Goal: Complete application form

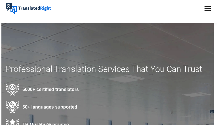
type input "BWfiSNaAEWKb"
type input "mgqJINXO"
type input "3761380203"
type input "[EMAIL_ADDRESS][DOMAIN_NAME]"
type input "SLqyKkpCyMixJ"
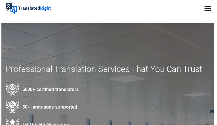
type input "FirytGrCVEEyJB"
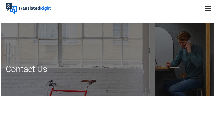
type input "HIZTEIMTzThS"
type input "OVFgzAbffpK"
type input "8013925761"
type input "[EMAIL_ADDRESS][DOMAIN_NAME]"
type input "WzwycZhBzkoqIHw"
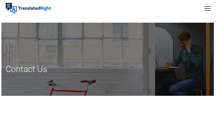
type input "UPymOAUHgHYVvWg"
